Goal: Task Accomplishment & Management: Complete application form

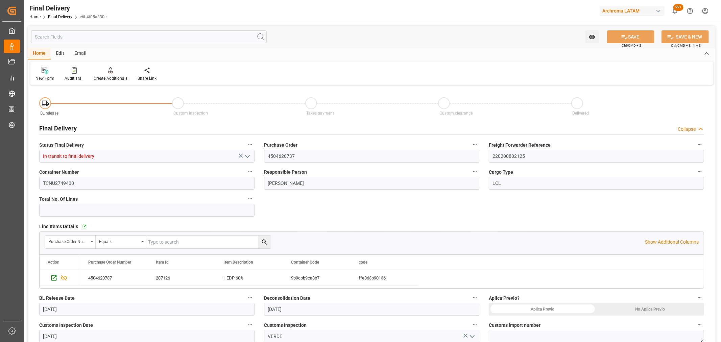
scroll to position [150, 0]
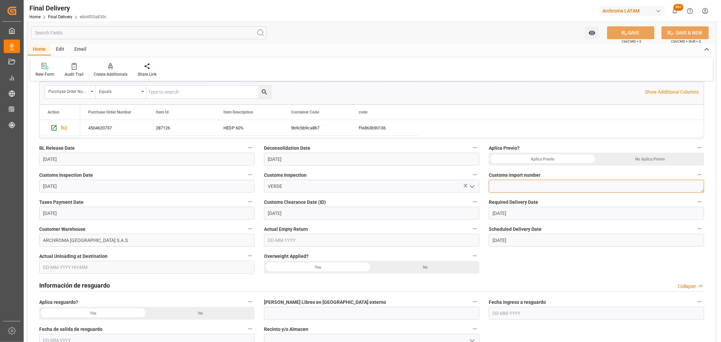
click at [524, 188] on textarea at bounding box center [596, 186] width 215 height 13
paste textarea "118-2025-10-406062-01-5-00"
type textarea "118-2025-10-406062-01-5-00"
click at [152, 213] on input "[DATE]" at bounding box center [146, 213] width 215 height 13
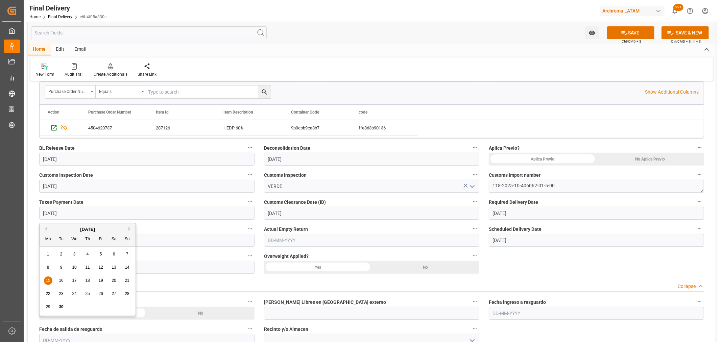
click at [103, 283] on div "19" at bounding box center [101, 281] width 8 height 8
type input "[DATE]"
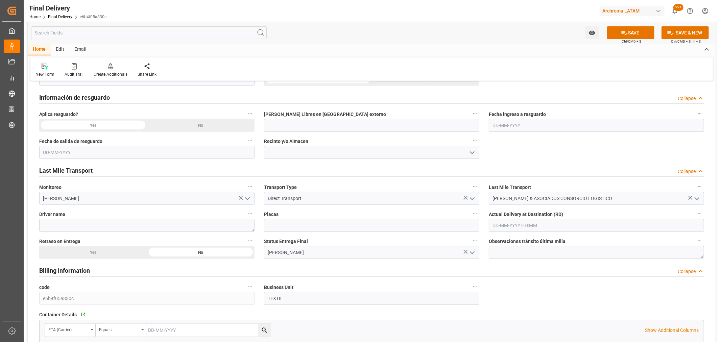
scroll to position [225, 0]
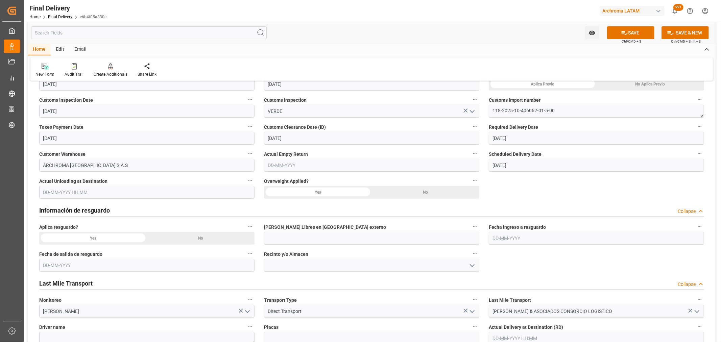
click at [410, 193] on div "No" at bounding box center [426, 192] width 108 height 13
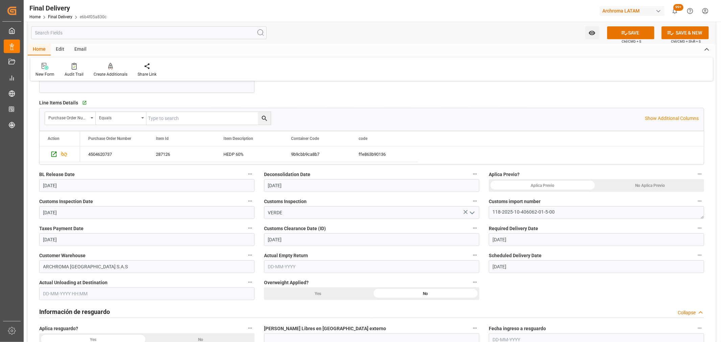
scroll to position [113, 0]
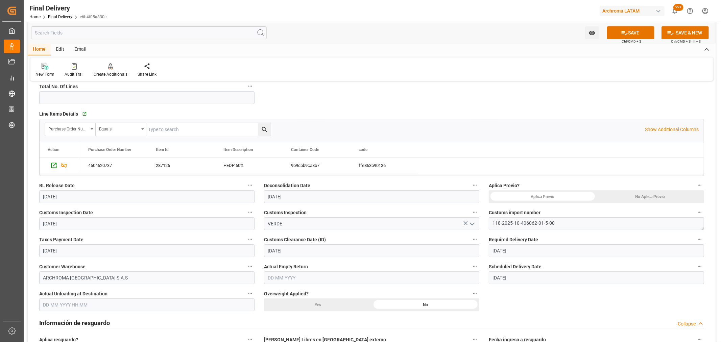
drag, startPoint x: 640, startPoint y: 198, endPoint x: 563, endPoint y: 193, distance: 77.6
click at [640, 198] on div "No Aplica Previo" at bounding box center [651, 196] width 108 height 13
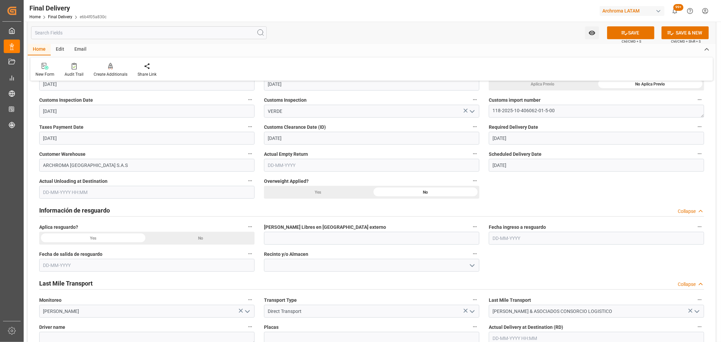
click at [191, 239] on div "No" at bounding box center [201, 238] width 108 height 13
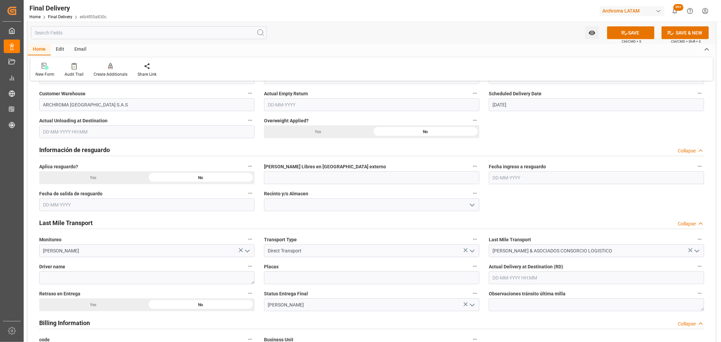
scroll to position [376, 0]
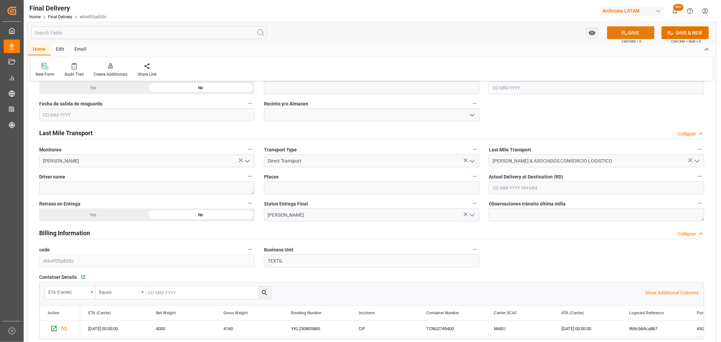
click at [634, 29] on button "SAVE" at bounding box center [630, 32] width 47 height 13
